Goal: Information Seeking & Learning: Learn about a topic

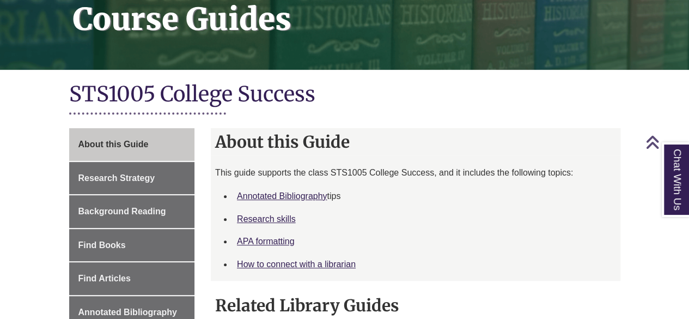
scroll to position [179, 0]
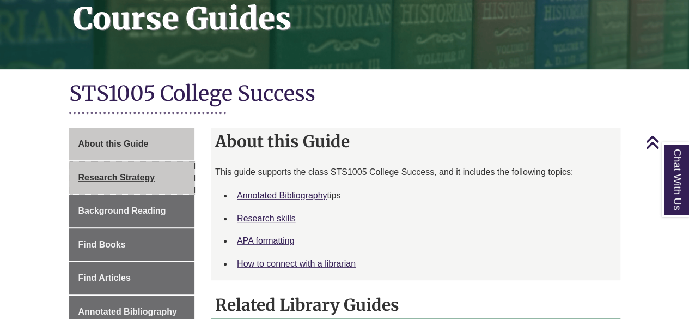
click at [156, 178] on link "Research Strategy" at bounding box center [132, 177] width 126 height 33
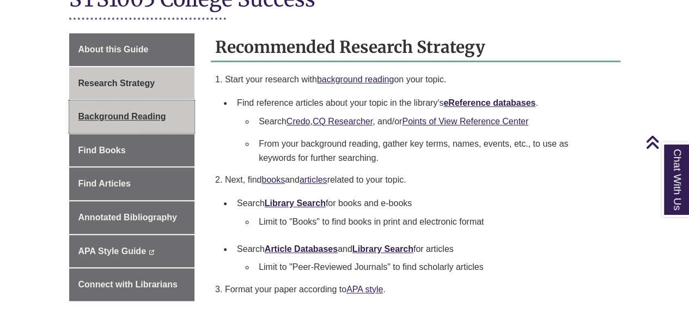
scroll to position [155, 0]
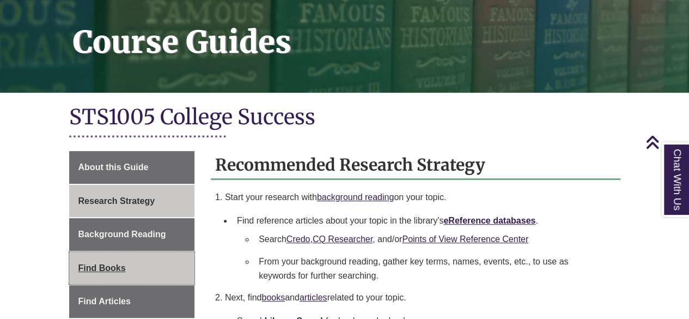
click at [112, 264] on span "Find Books" at bounding box center [101, 267] width 47 height 9
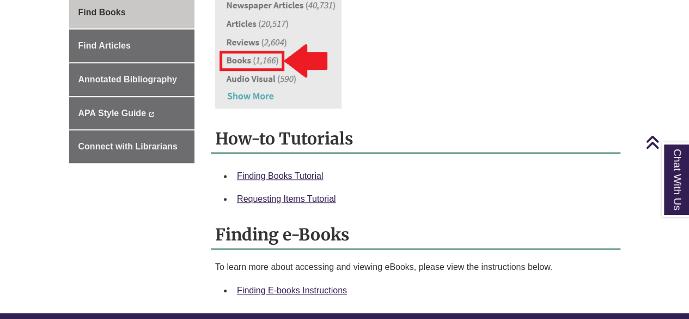
scroll to position [411, 0]
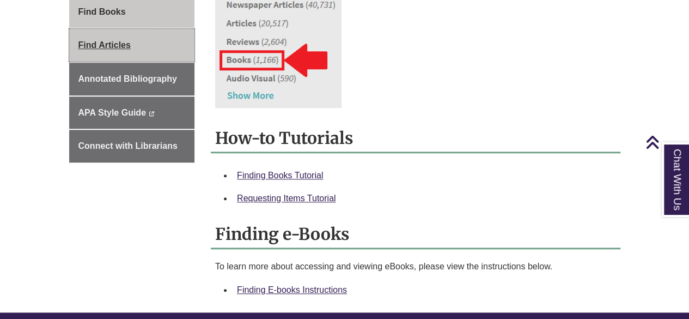
click at [100, 40] on span "Find Articles" at bounding box center [104, 44] width 52 height 9
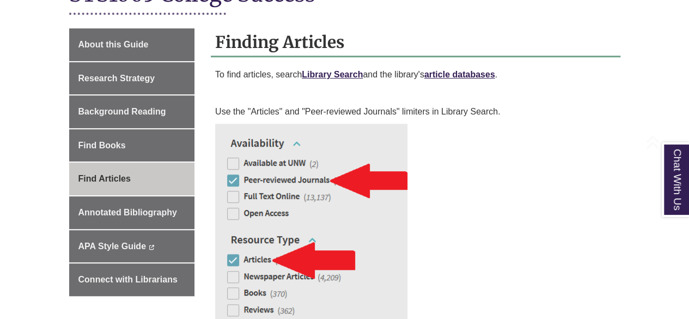
scroll to position [289, 0]
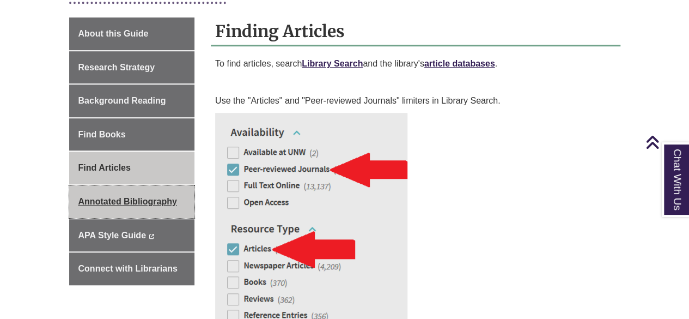
click at [135, 197] on span "Annotated Bibliography" at bounding box center [127, 201] width 99 height 9
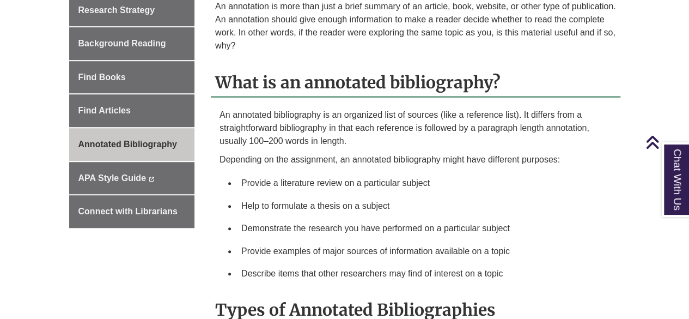
scroll to position [345, 0]
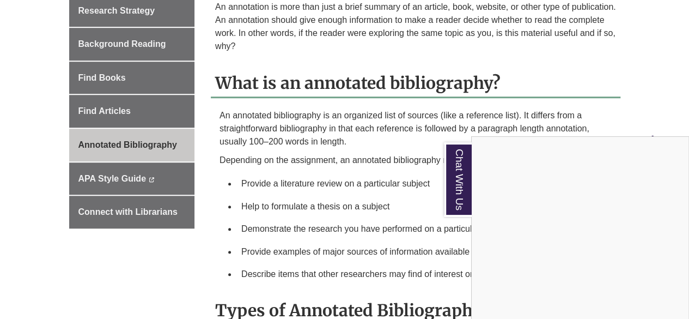
click at [123, 178] on div "Chat With Us" at bounding box center [344, 159] width 689 height 319
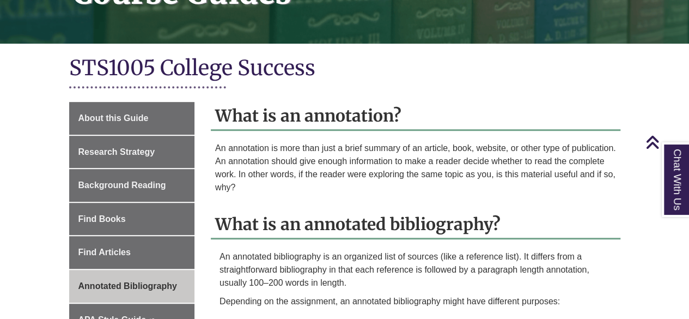
scroll to position [0, 0]
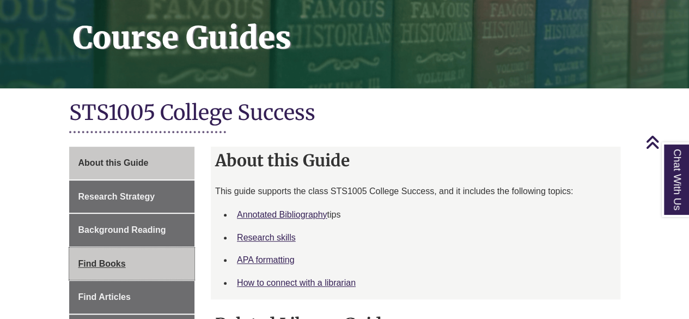
scroll to position [159, 0]
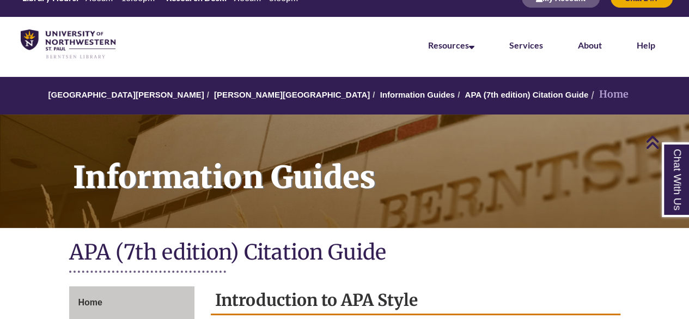
scroll to position [15, 0]
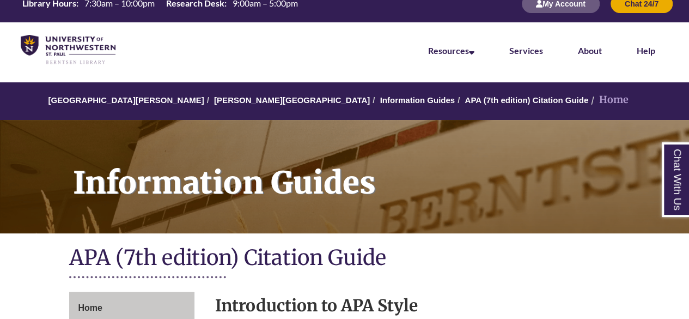
drag, startPoint x: 545, startPoint y: 1, endPoint x: 584, endPoint y: 75, distance: 84.1
click at [584, 75] on li "About" at bounding box center [590, 49] width 59 height 54
